Goal: Task Accomplishment & Management: Use online tool/utility

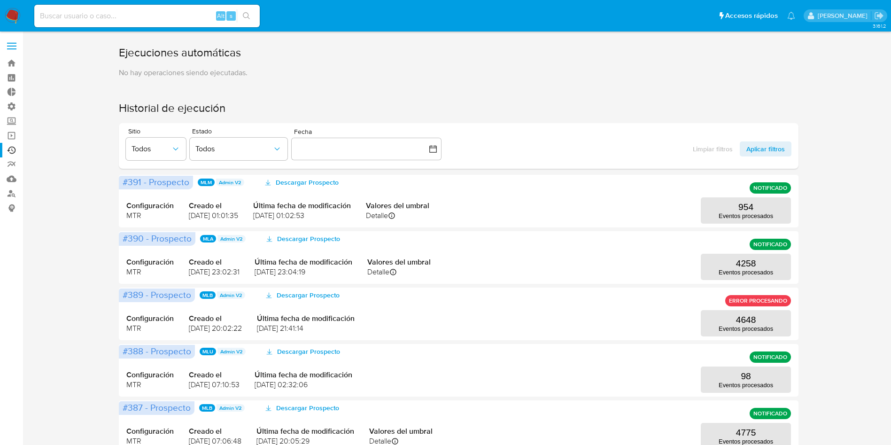
click at [9, 50] on label at bounding box center [11, 46] width 23 height 20
click at [0, 0] on input "checkbox" at bounding box center [0, 0] width 0 height 0
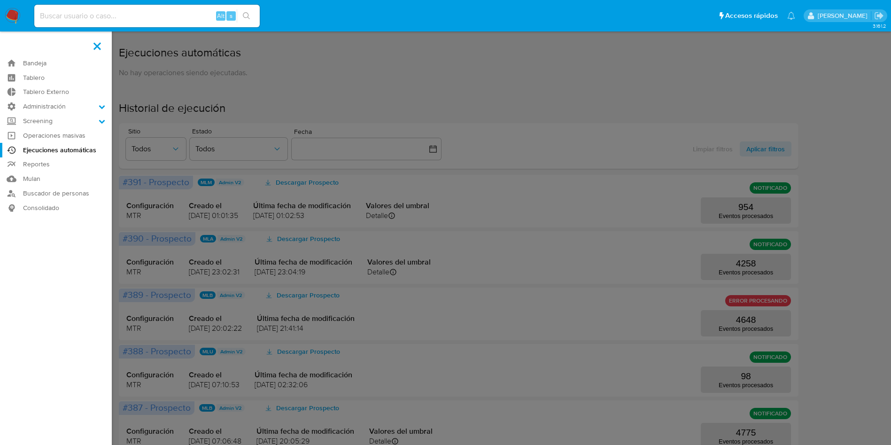
drag, startPoint x: 42, startPoint y: 105, endPoint x: 41, endPoint y: 122, distance: 17.0
click at [43, 105] on label "Administración" at bounding box center [56, 106] width 112 height 15
click at [0, 0] on input "Administración" at bounding box center [0, 0] width 0 height 0
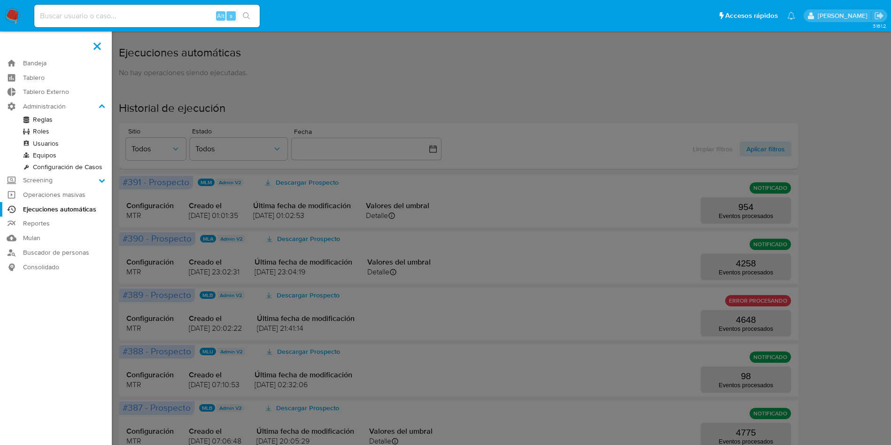
click at [41, 127] on link "Roles" at bounding box center [56, 131] width 112 height 12
click at [39, 119] on link "Reglas" at bounding box center [56, 120] width 112 height 12
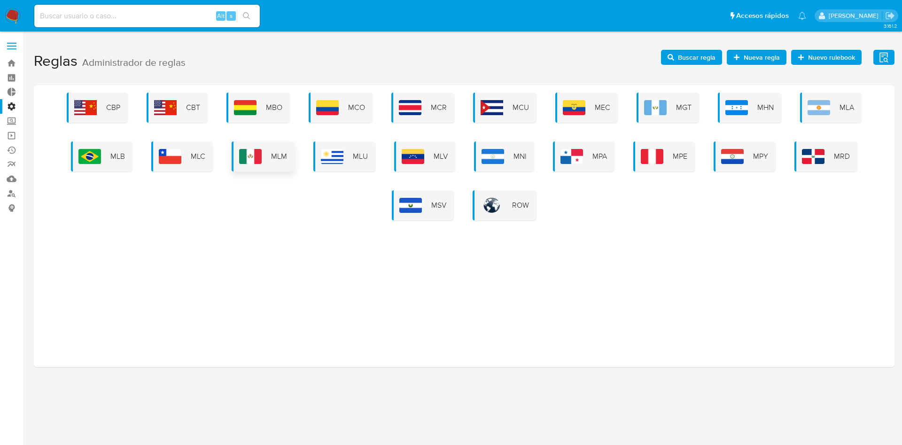
click at [283, 155] on span "MLM" at bounding box center [279, 156] width 16 height 10
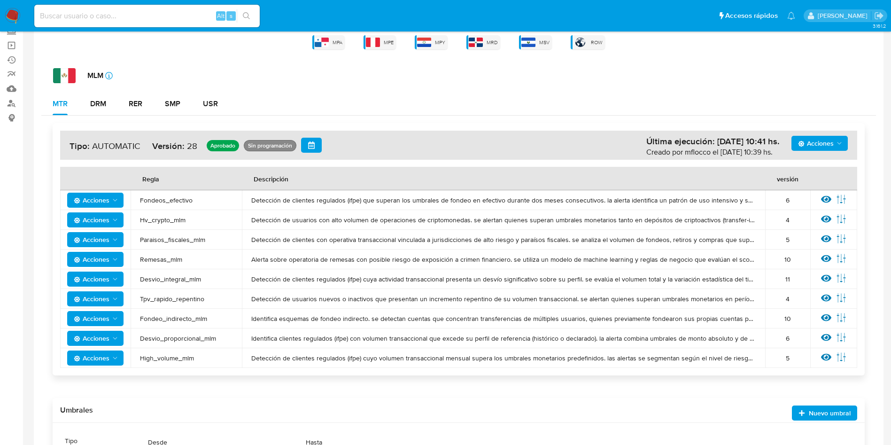
scroll to position [141, 0]
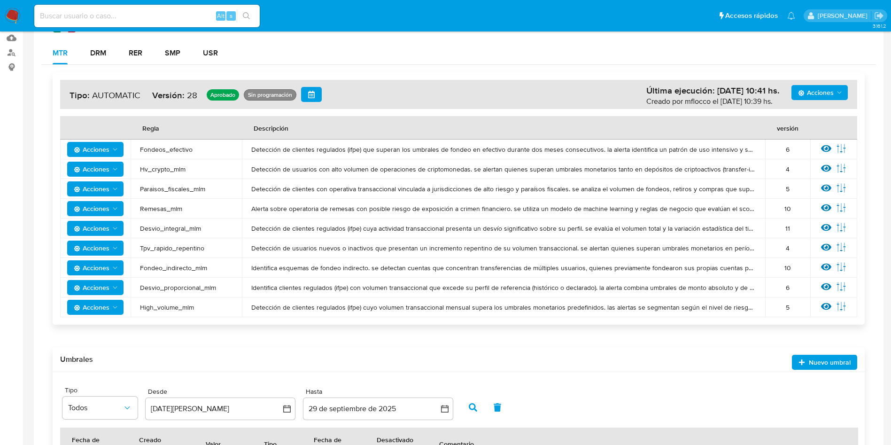
click at [816, 148] on td "Ver regla Editar parámetros" at bounding box center [833, 150] width 47 height 20
click at [823, 146] on icon at bounding box center [826, 148] width 10 height 10
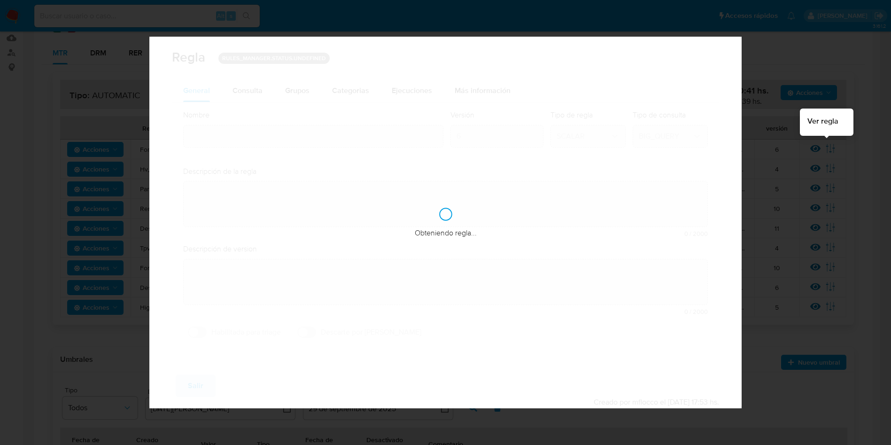
type input "Fondeos_efectivo"
type textarea "Detección de clientes regulados (ifpe) que superan los umbrales de fondeo en ef…"
type textarea "Detectar usuarios de personas que se esten fondeando de manera elevada con efec…"
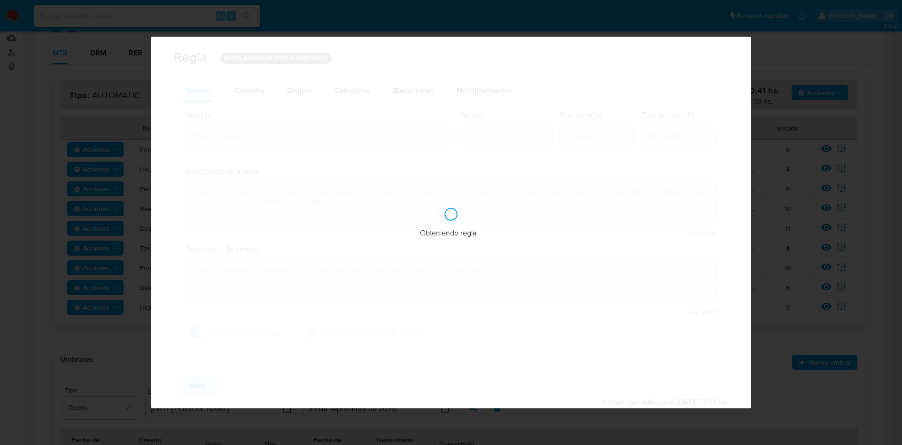
checkbox input "true"
drag, startPoint x: 231, startPoint y: 100, endPoint x: 238, endPoint y: 92, distance: 11.0
click at [231, 100] on button "Consulta" at bounding box center [249, 90] width 53 height 23
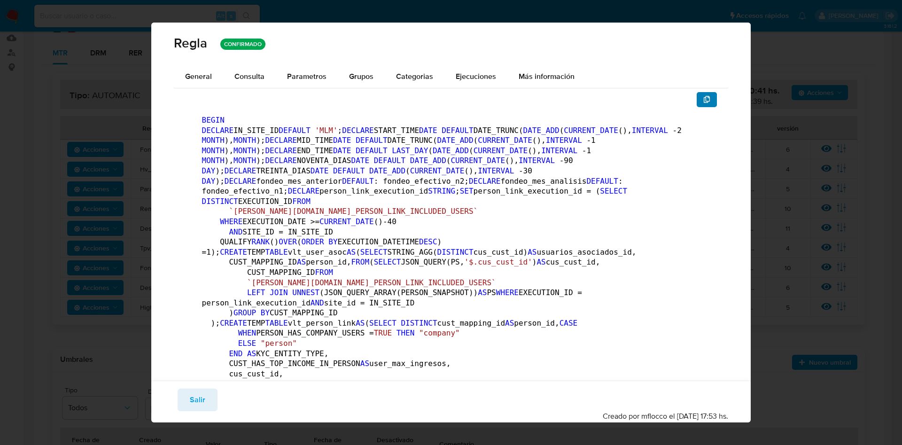
click at [703, 100] on icon "button" at bounding box center [707, 100] width 8 height 8
click at [202, 396] on span "Salir" at bounding box center [198, 399] width 16 height 21
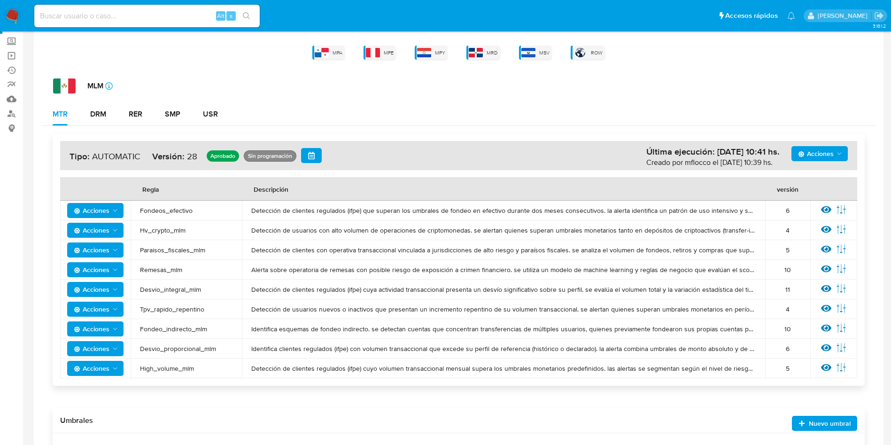
scroll to position [0, 0]
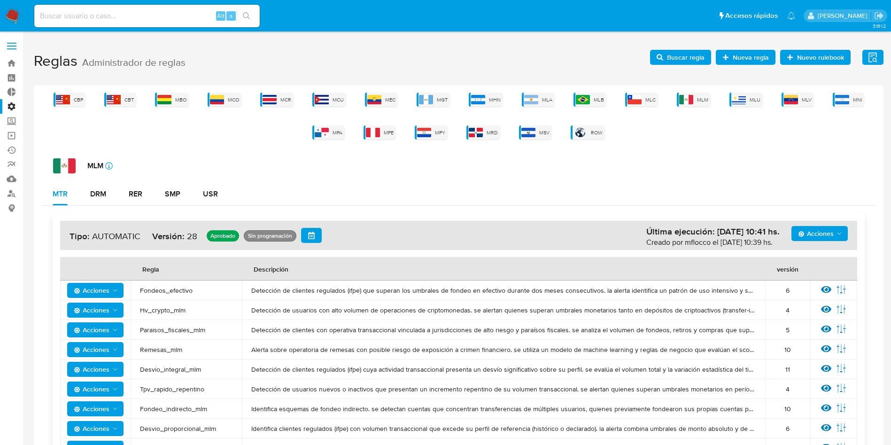
click at [3, 33] on aside "Bandeja Tablero Tablero Externo Administración Reglas Roles Usuarios Equipos Co…" at bounding box center [11, 345] width 23 height 691
click at [7, 43] on label at bounding box center [11, 46] width 23 height 20
click at [0, 0] on input "checkbox" at bounding box center [0, 0] width 0 height 0
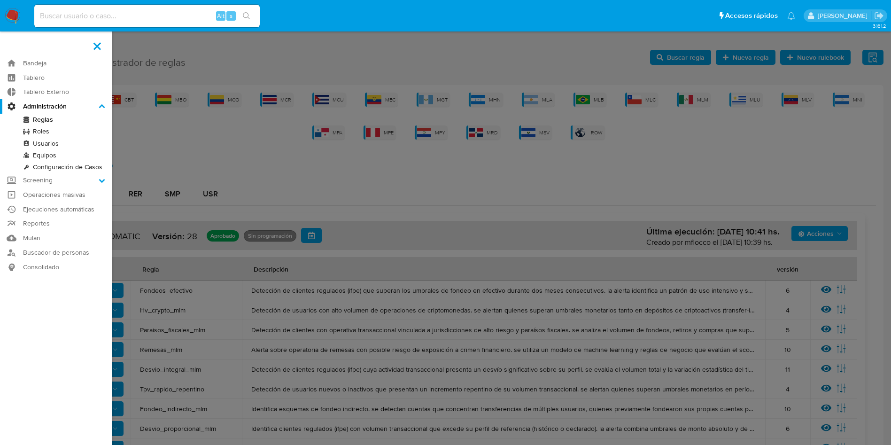
click at [52, 103] on label "Administración" at bounding box center [56, 106] width 112 height 15
click at [0, 0] on input "Administración" at bounding box center [0, 0] width 0 height 0
click at [46, 115] on link "Reglas" at bounding box center [56, 120] width 112 height 12
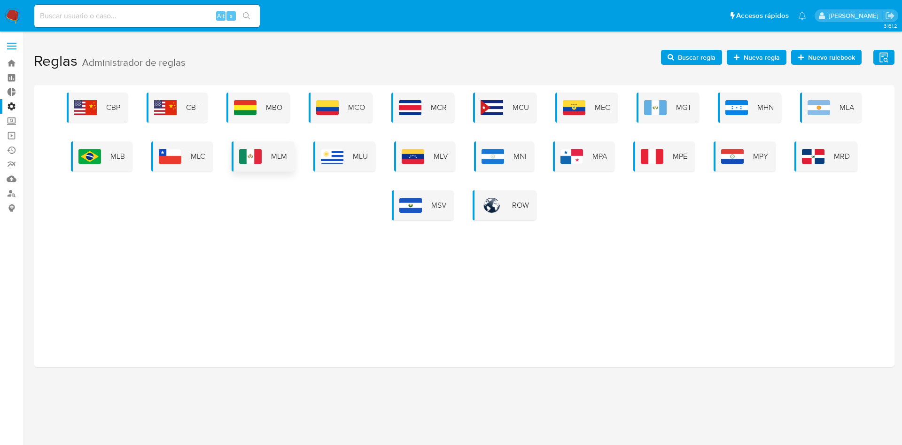
click at [237, 157] on div "MLM" at bounding box center [263, 156] width 63 height 30
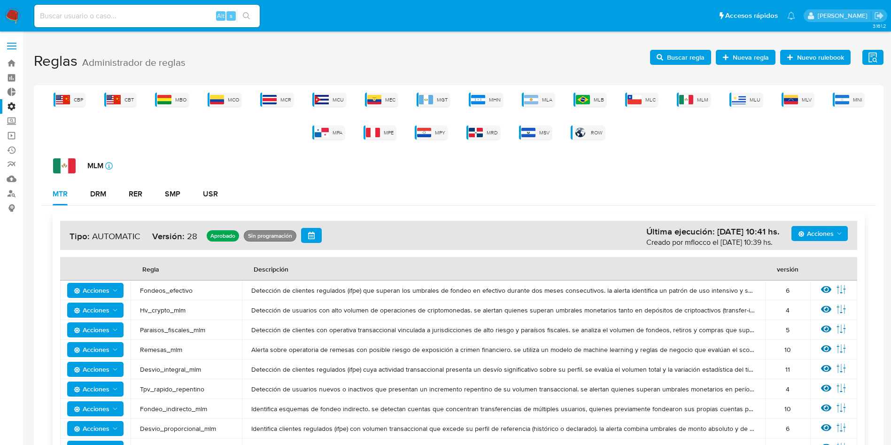
click at [11, 41] on label at bounding box center [11, 46] width 23 height 20
click at [0, 0] on input "checkbox" at bounding box center [0, 0] width 0 height 0
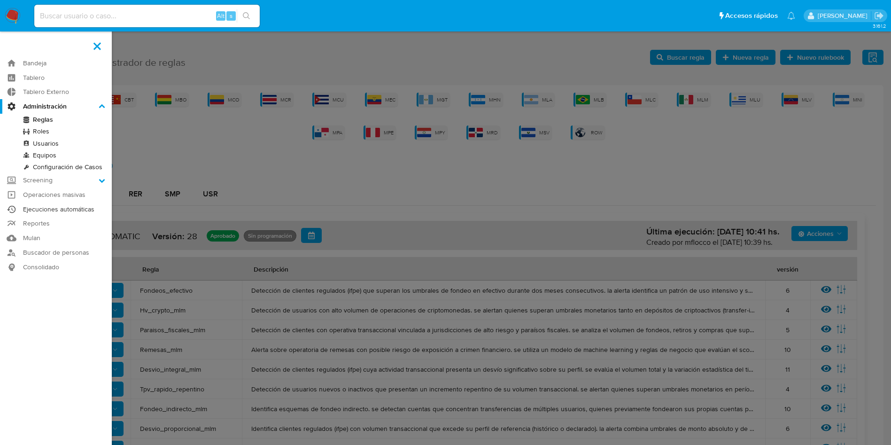
click at [61, 211] on link "Ejecuciones automáticas" at bounding box center [56, 209] width 112 height 15
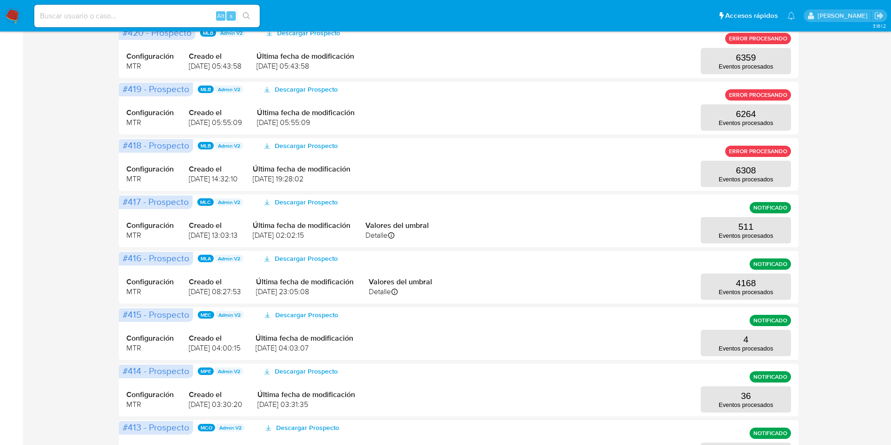
scroll to position [282, 0]
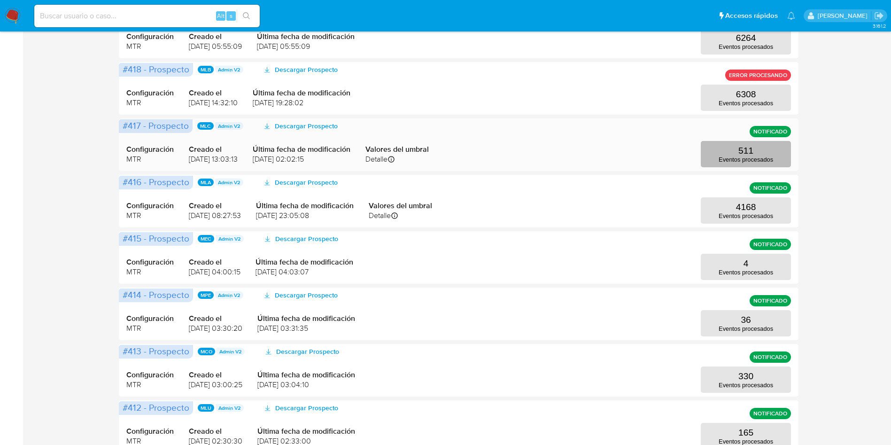
click at [737, 152] on button "511 Eventos procesados" at bounding box center [746, 154] width 90 height 26
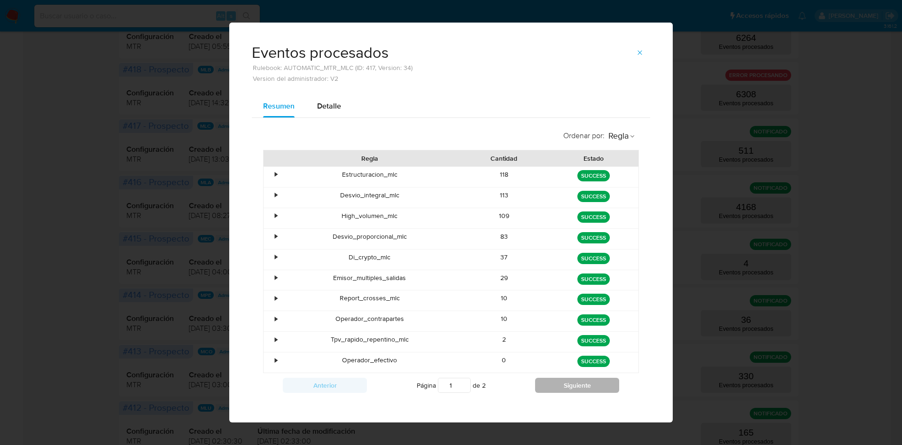
click at [547, 382] on button "Siguiente" at bounding box center [577, 385] width 84 height 15
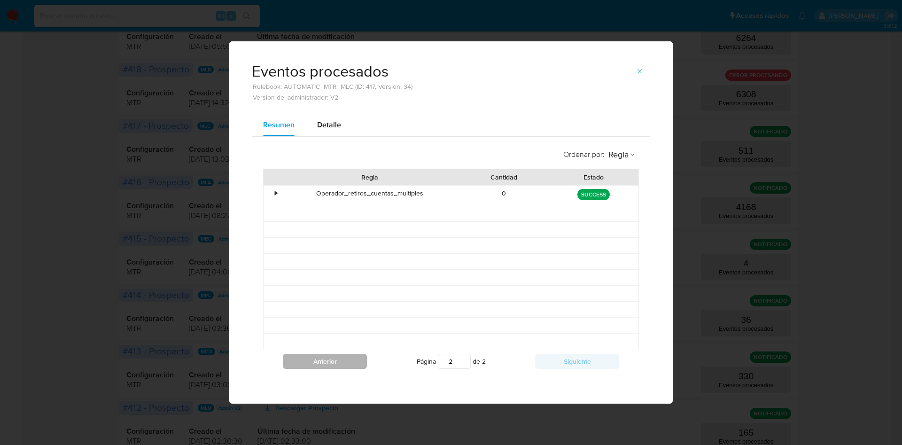
click at [328, 362] on button "Anterior" at bounding box center [325, 361] width 84 height 15
type input "1"
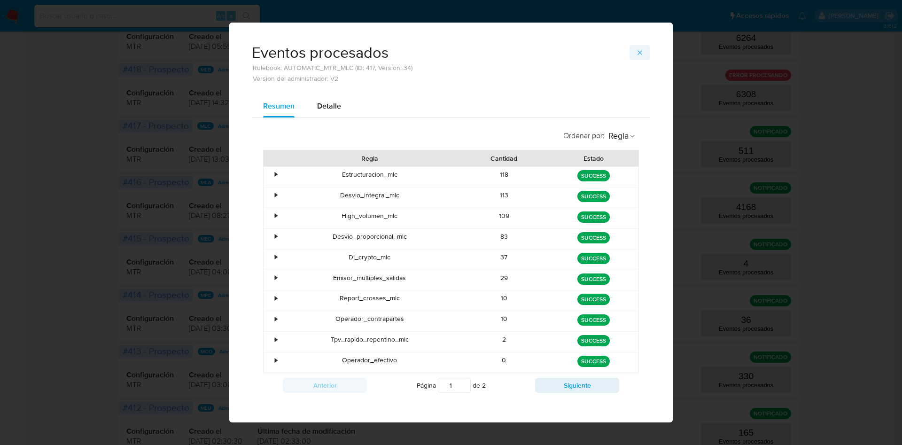
click at [637, 49] on icon "button" at bounding box center [640, 53] width 8 height 8
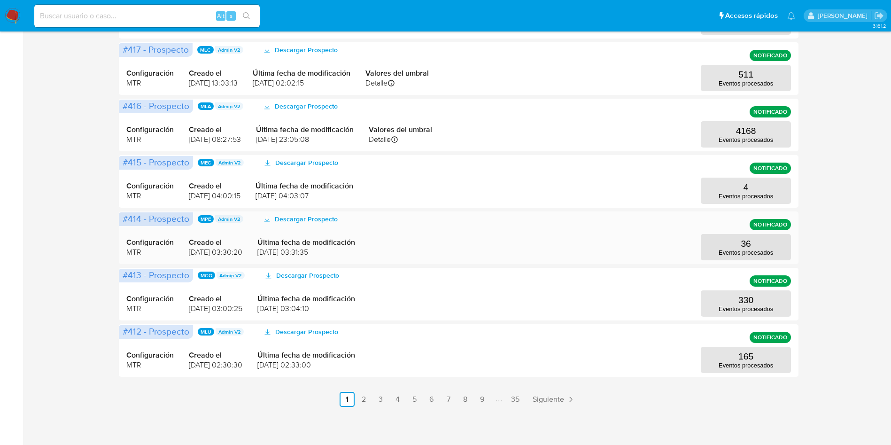
scroll to position [360, 0]
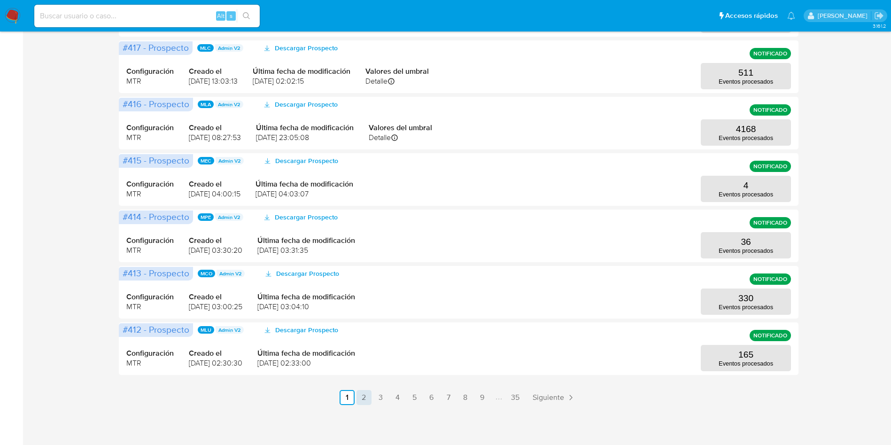
click at [368, 395] on link "2" at bounding box center [364, 397] width 15 height 15
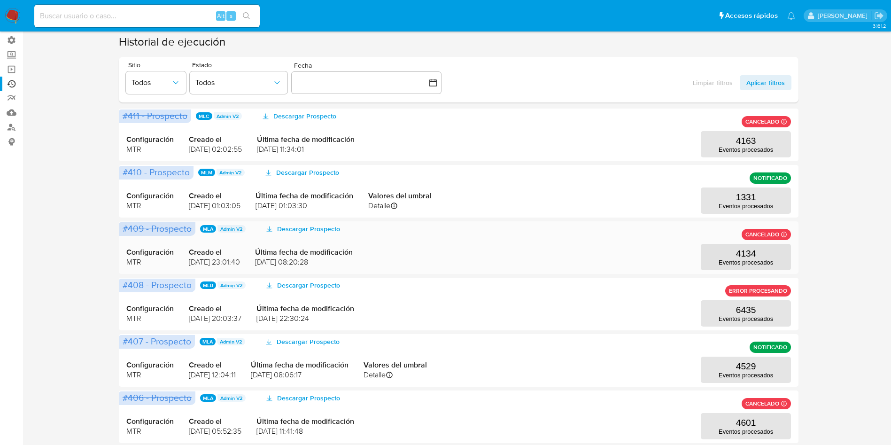
scroll to position [141, 0]
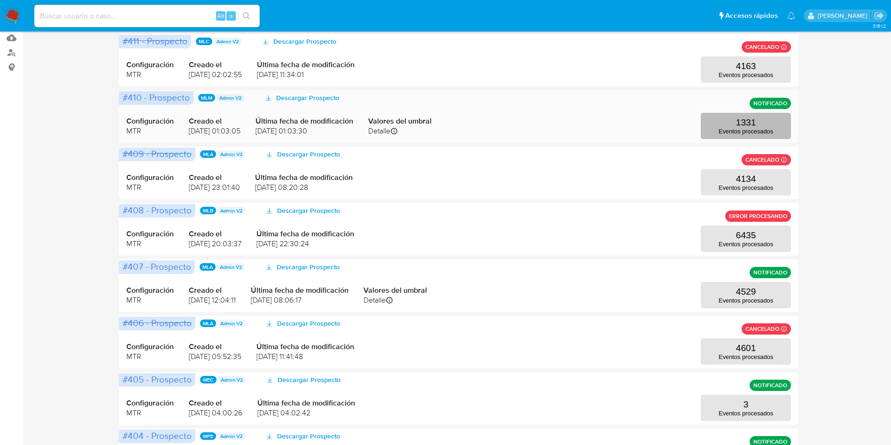
click at [710, 116] on button "1331 Eventos procesados" at bounding box center [746, 126] width 90 height 26
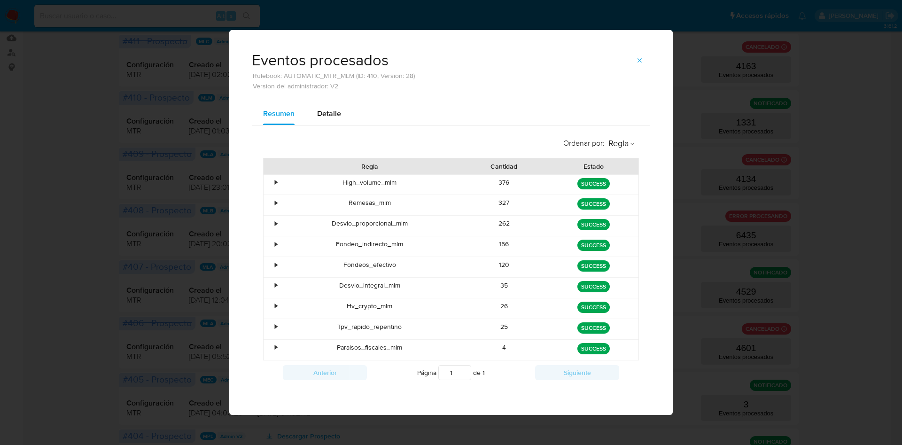
drag, startPoint x: 476, startPoint y: 271, endPoint x: 528, endPoint y: 269, distance: 51.7
click at [528, 269] on div "120" at bounding box center [504, 267] width 90 height 20
click at [640, 61] on icon "button" at bounding box center [640, 61] width 8 height 8
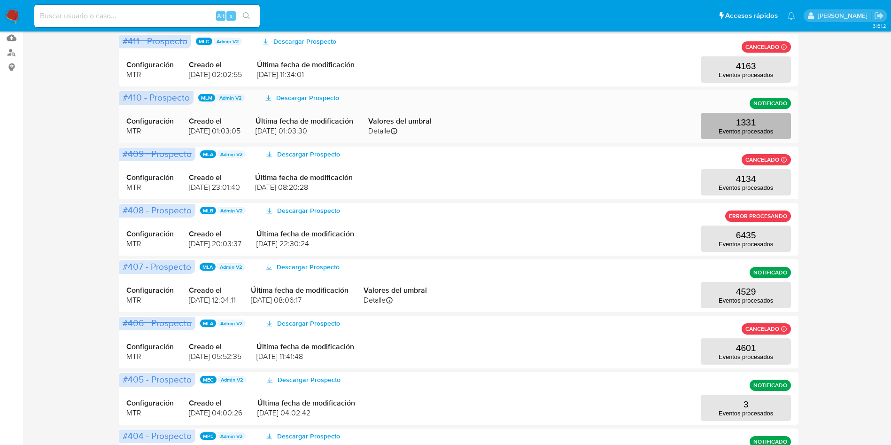
click at [722, 125] on button "1331 Eventos procesados" at bounding box center [746, 126] width 90 height 26
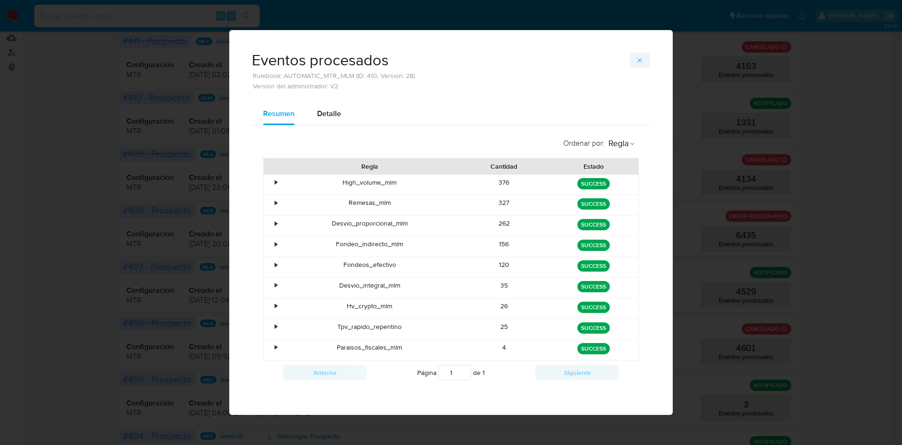
click at [641, 60] on icon "button" at bounding box center [640, 61] width 8 height 8
